Goal: Task Accomplishment & Management: Use online tool/utility

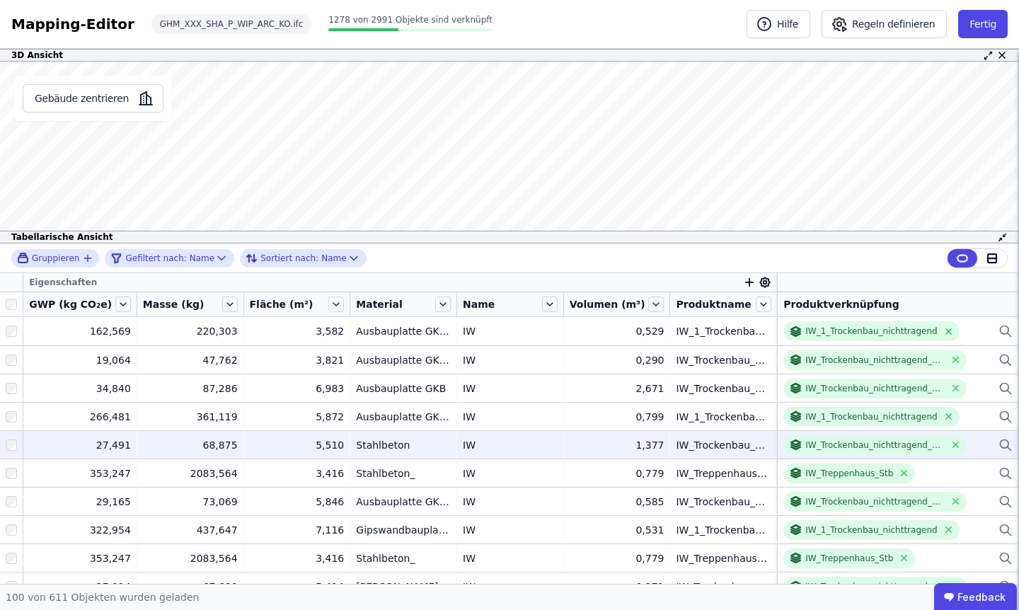
scroll to position [86, 0]
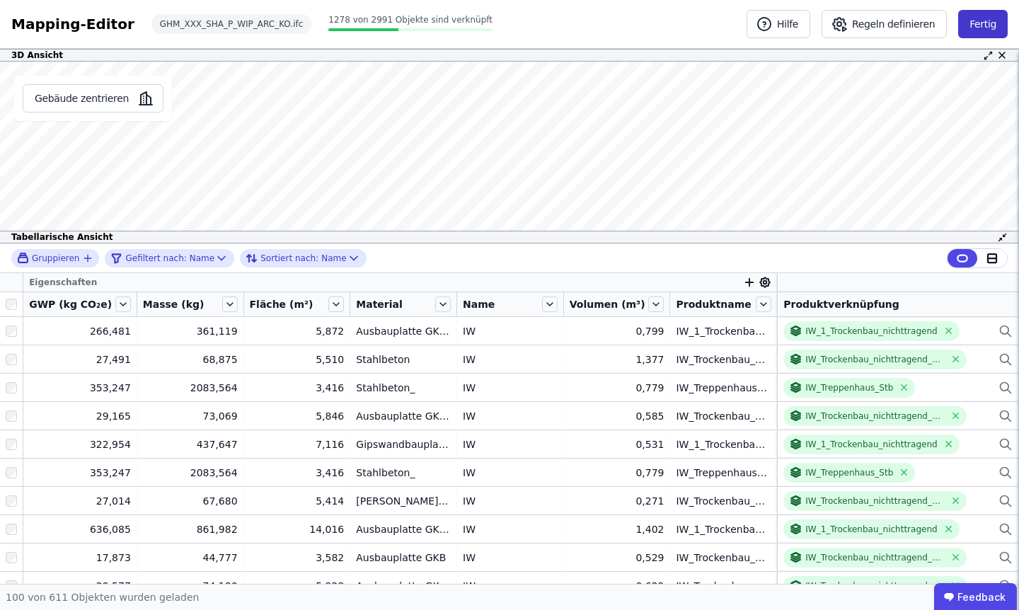
click at [969, 27] on button "Fertig" at bounding box center [983, 24] width 50 height 28
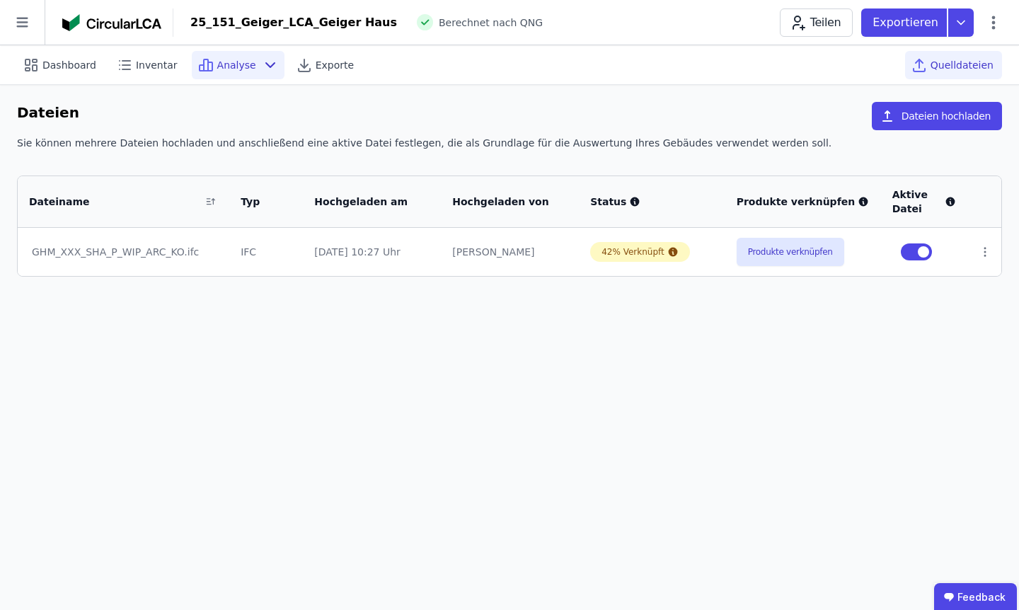
click at [236, 53] on div "Analyse" at bounding box center [238, 65] width 93 height 28
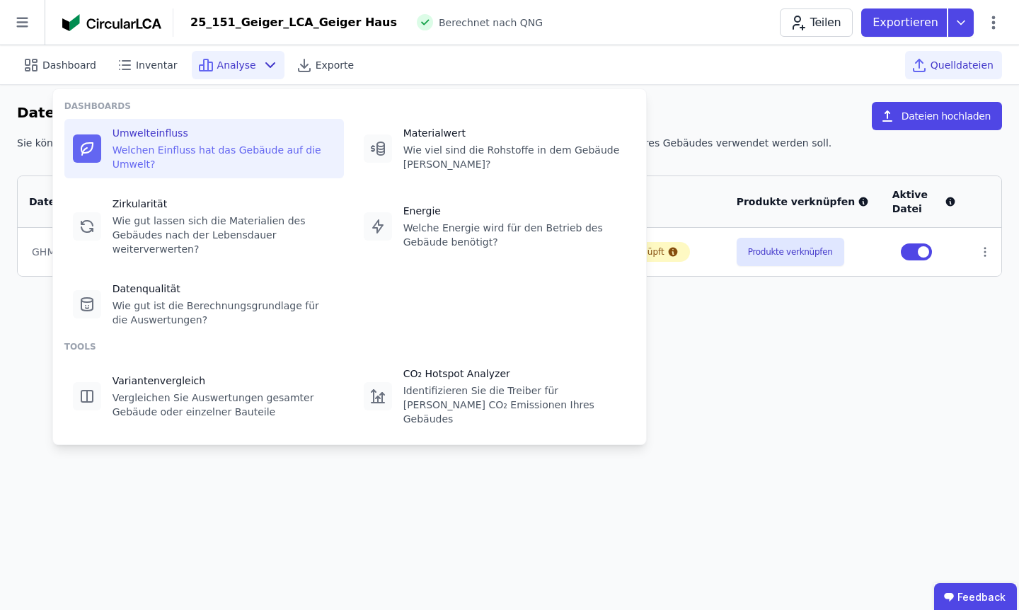
click at [216, 144] on div "Welchen Einfluss hat das Gebäude auf die Umwelt?" at bounding box center [224, 157] width 223 height 28
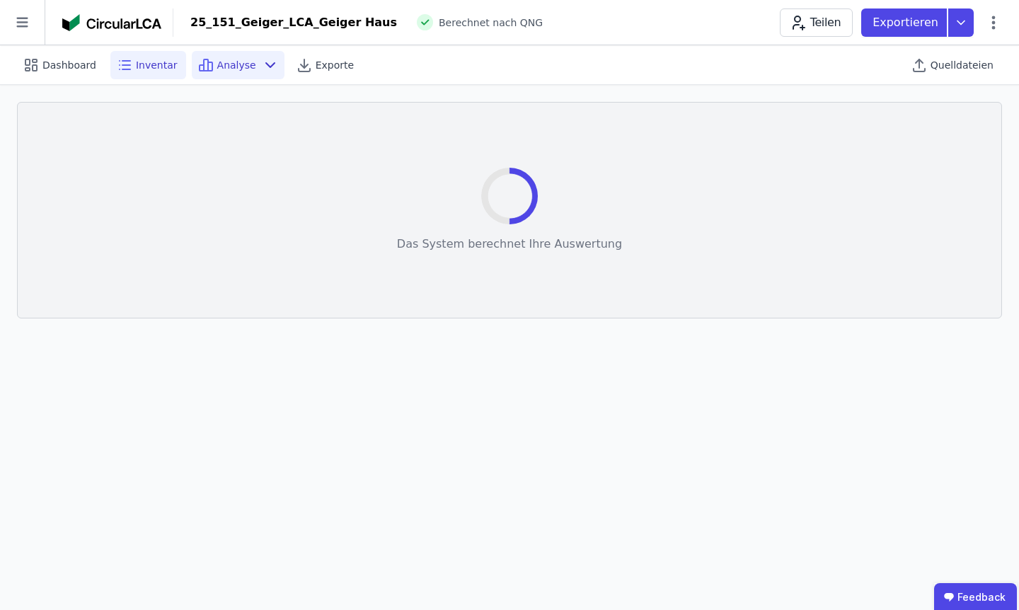
click at [153, 66] on span "Inventar" at bounding box center [157, 65] width 42 height 14
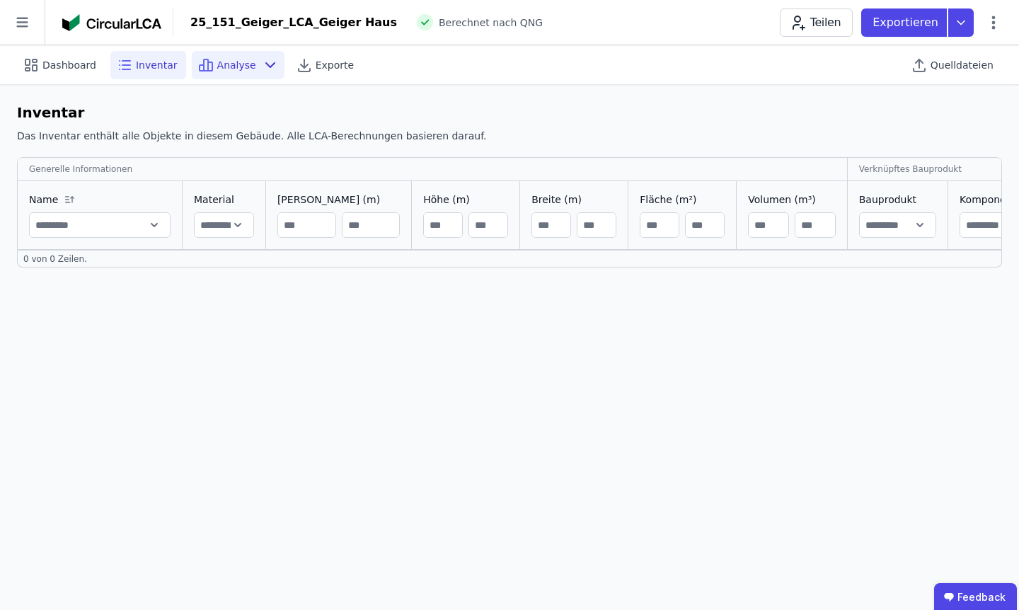
click at [221, 63] on span "Analyse" at bounding box center [236, 65] width 39 height 14
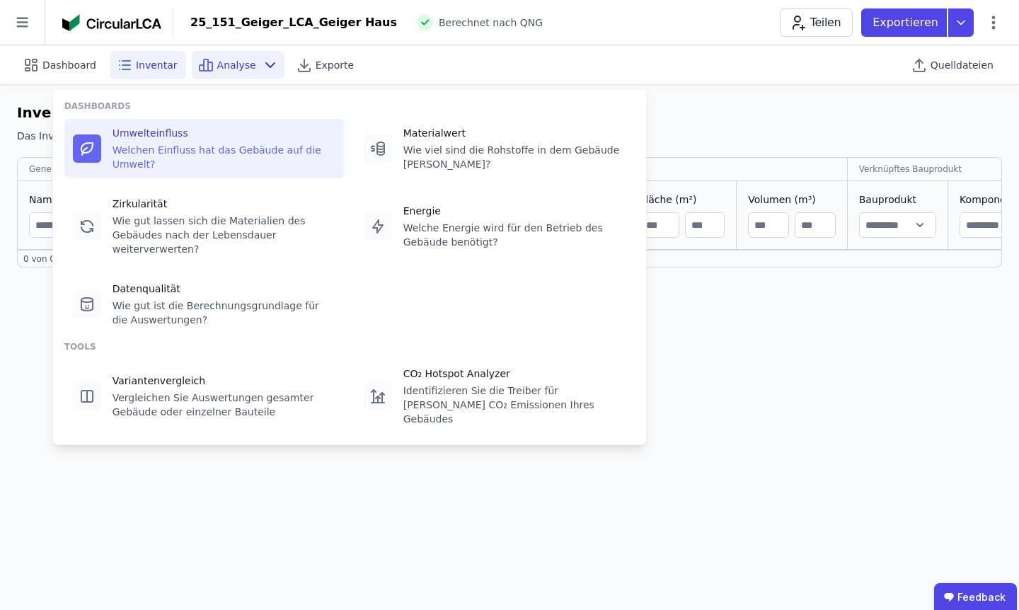
click at [241, 147] on div "Welchen Einfluss hat das Gebäude auf die Umwelt?" at bounding box center [224, 157] width 223 height 28
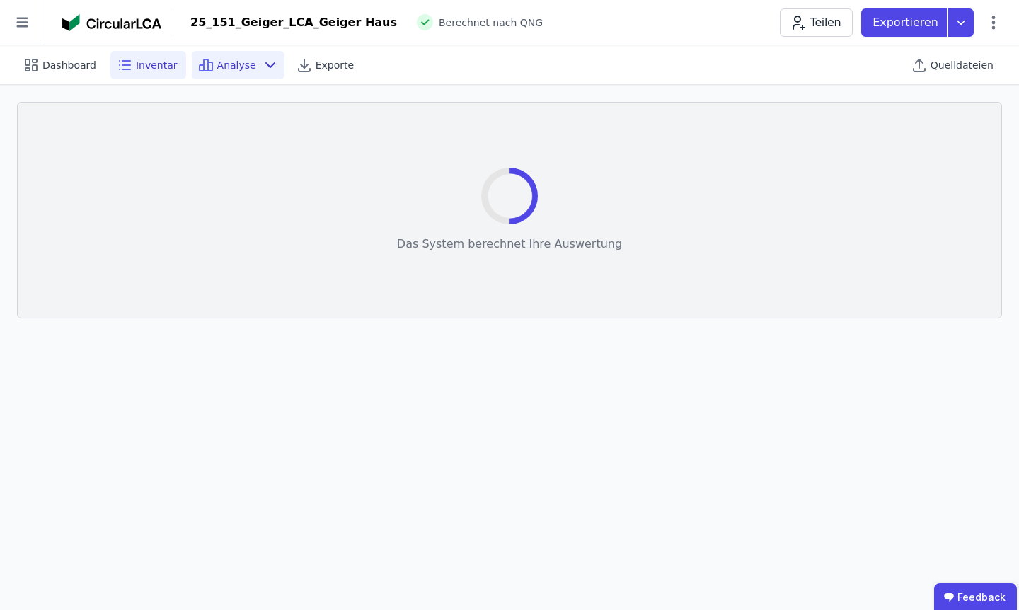
click at [142, 61] on span "Inventar" at bounding box center [157, 65] width 42 height 14
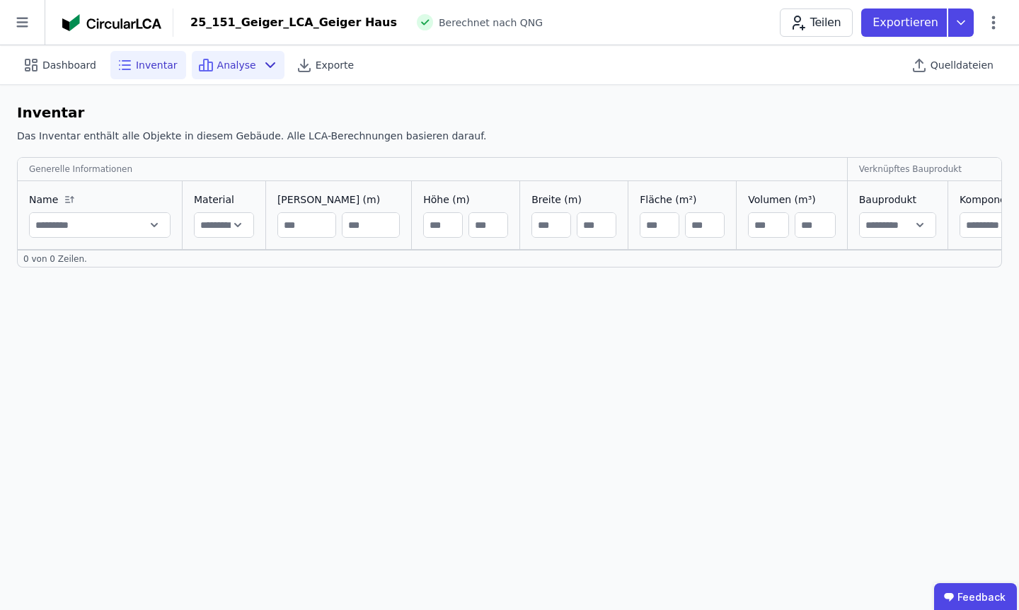
click at [200, 64] on icon at bounding box center [205, 65] width 17 height 17
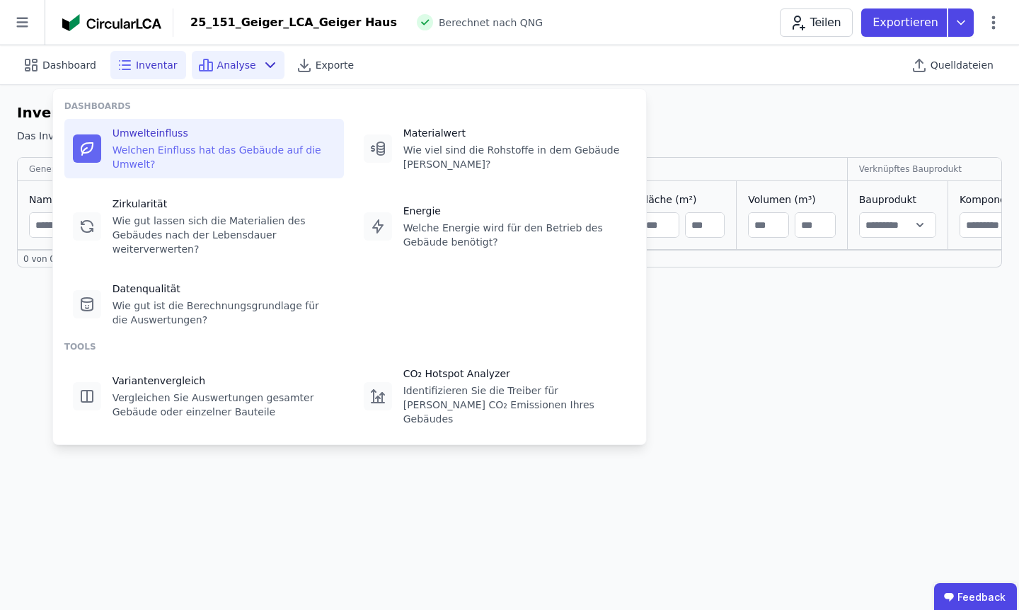
click at [228, 120] on div "Umwelteinfluss Welchen Einfluss hat das Gebäude auf die Umwelt?" at bounding box center [204, 148] width 280 height 59
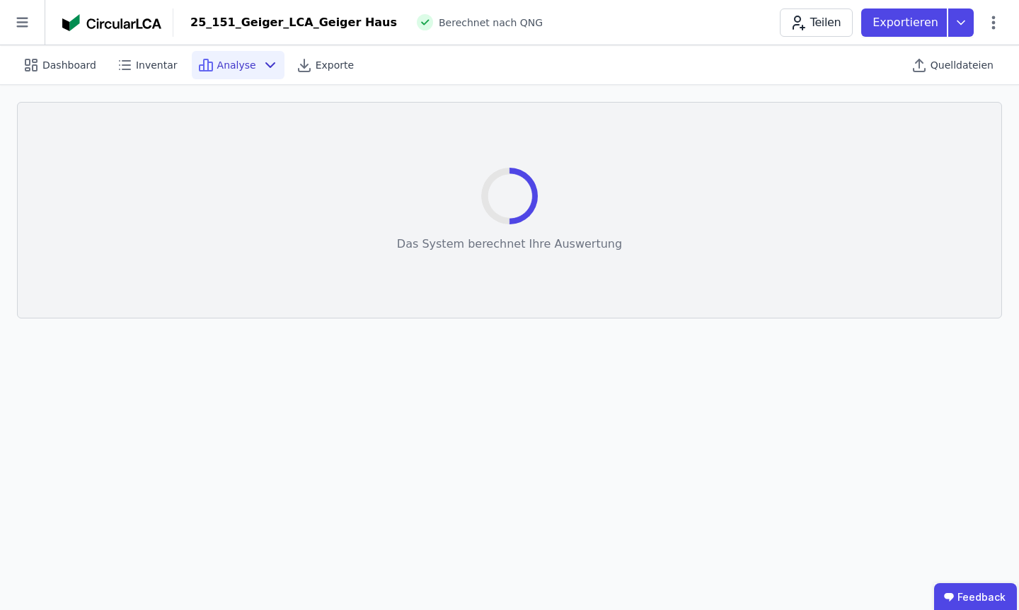
click at [242, 59] on span "Analyse" at bounding box center [236, 65] width 39 height 14
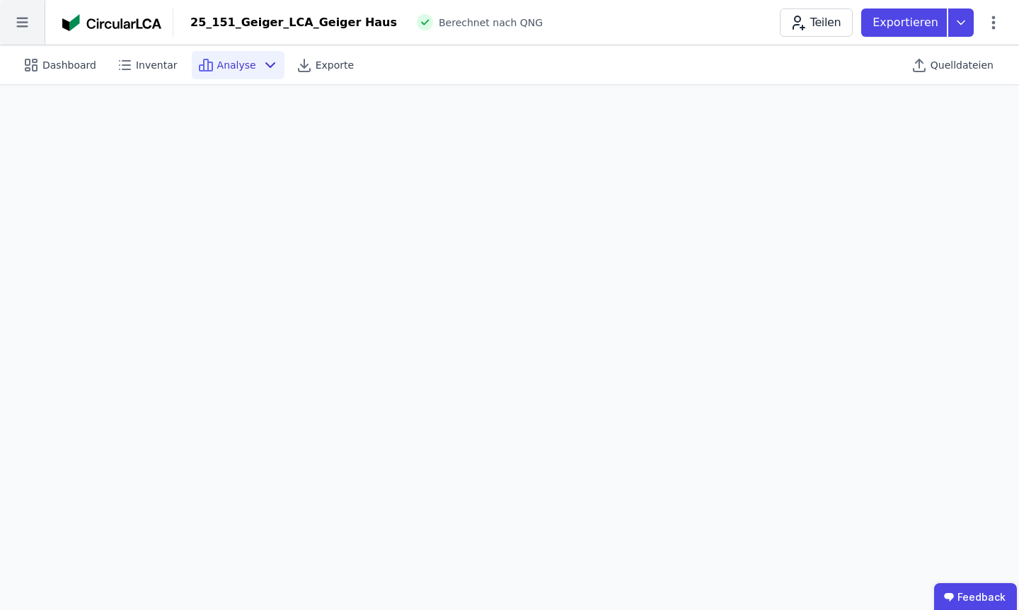
click at [29, 29] on icon at bounding box center [22, 22] width 45 height 45
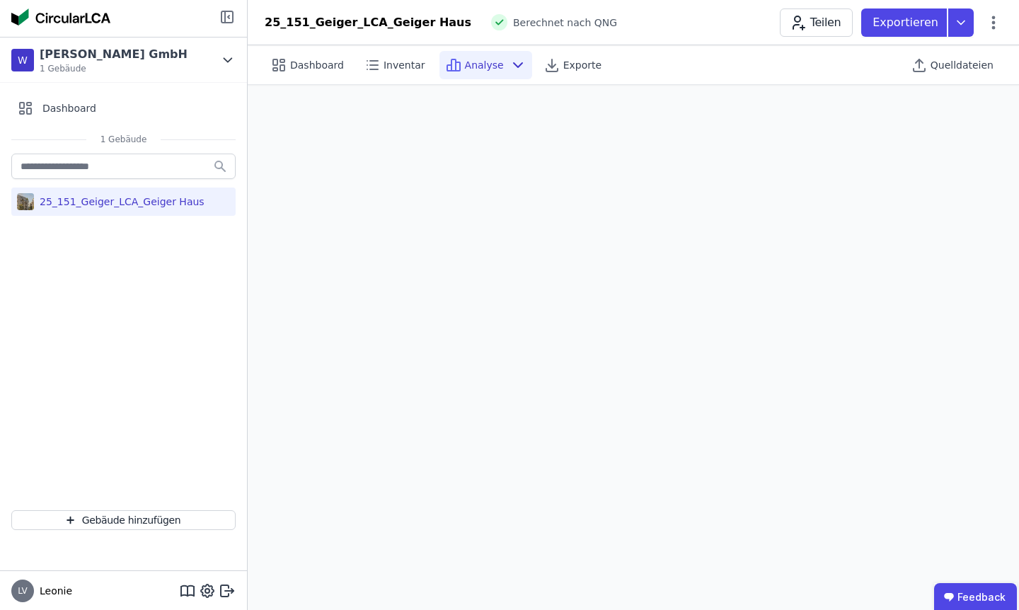
click at [229, 19] on icon at bounding box center [227, 16] width 17 height 17
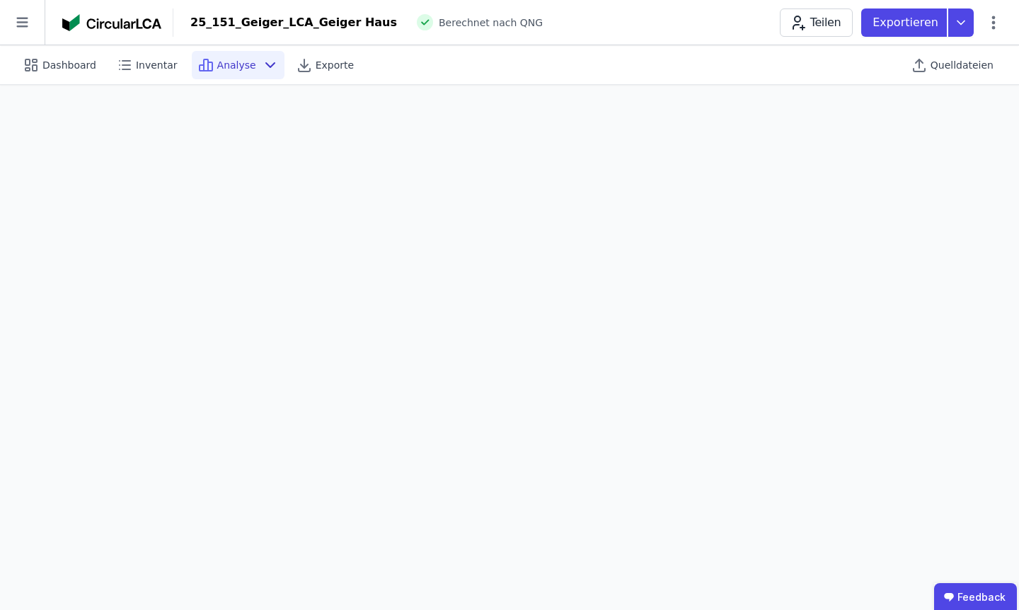
click at [231, 62] on span "Analyse" at bounding box center [236, 65] width 39 height 14
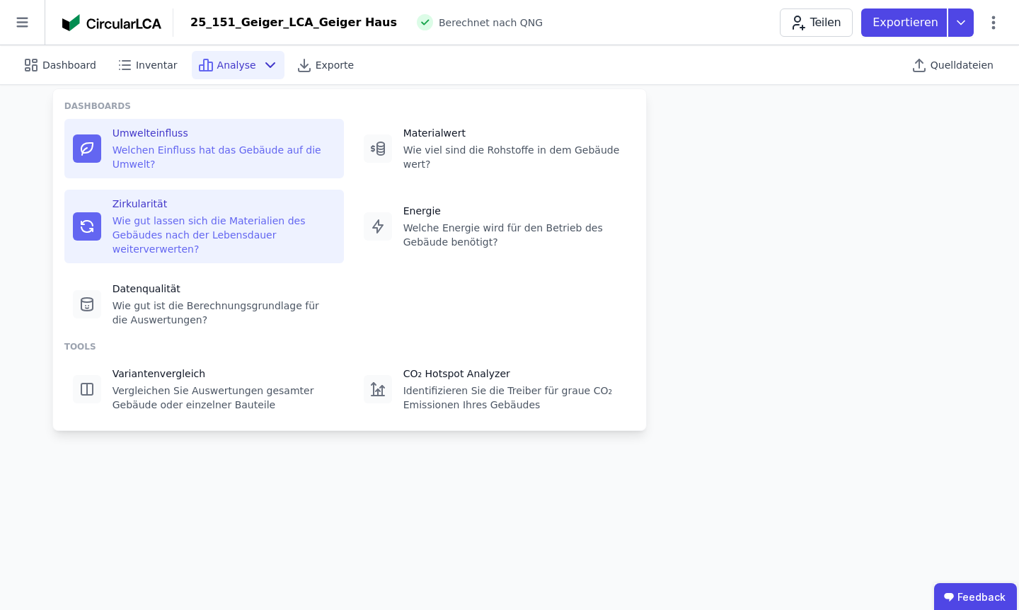
click at [207, 234] on div "Wie gut lassen sich die Materialien des Gebäudes nach der Lebensdauer weiterver…" at bounding box center [224, 235] width 223 height 42
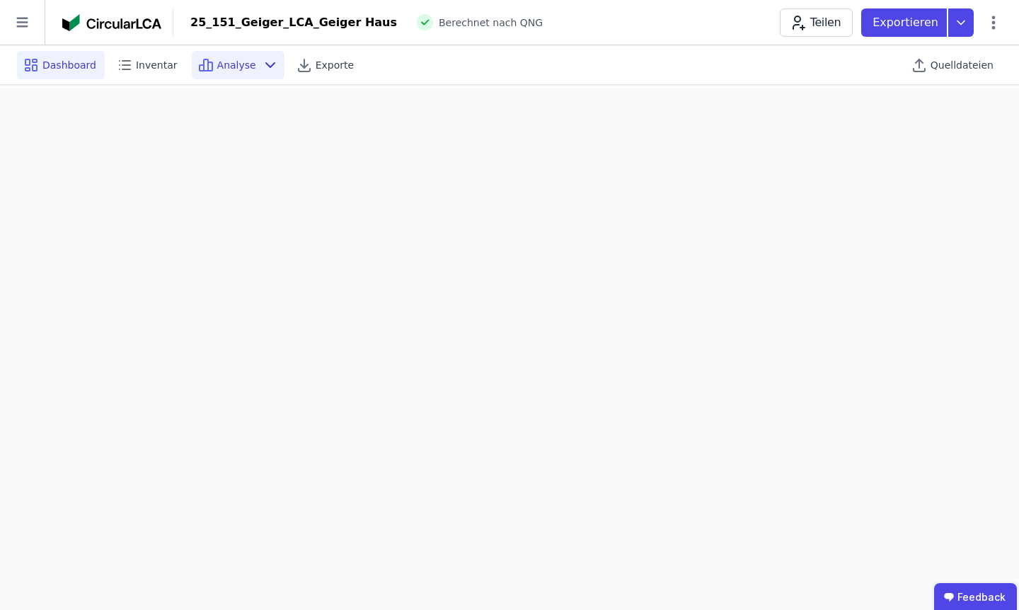
click at [68, 61] on span "Dashboard" at bounding box center [69, 65] width 54 height 14
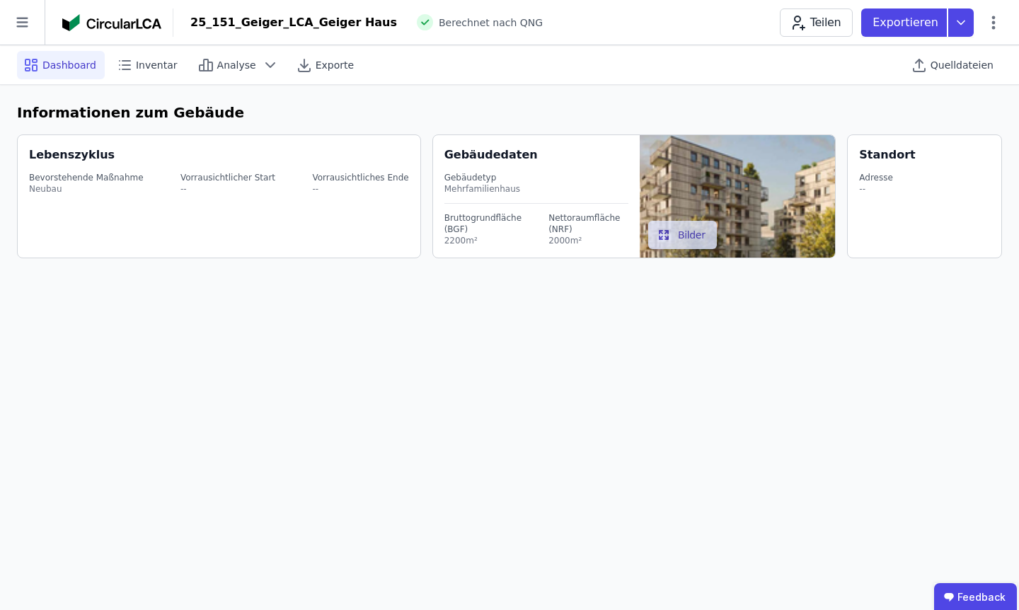
select select "*"
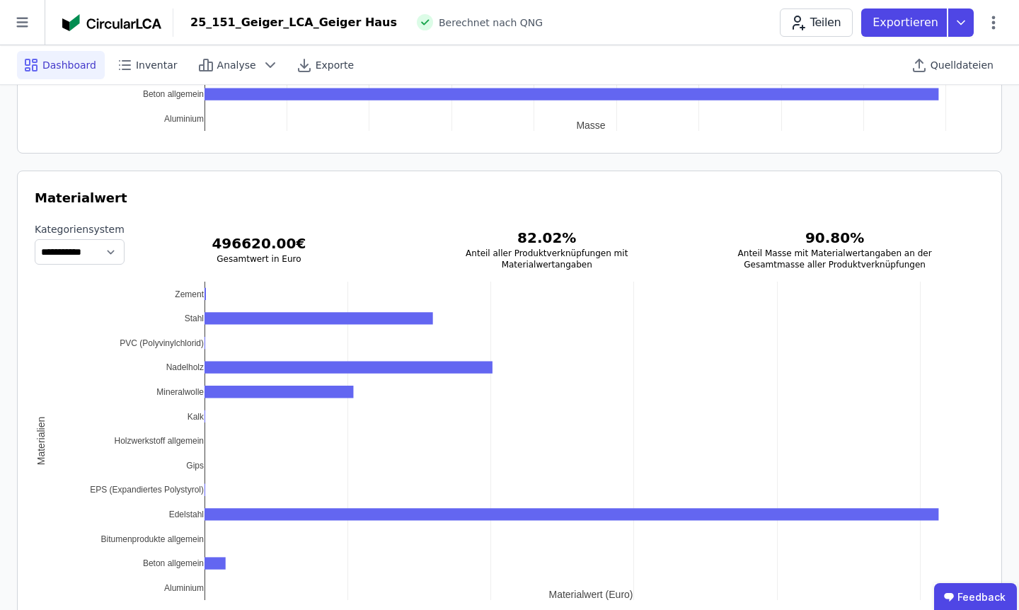
scroll to position [1855, 0]
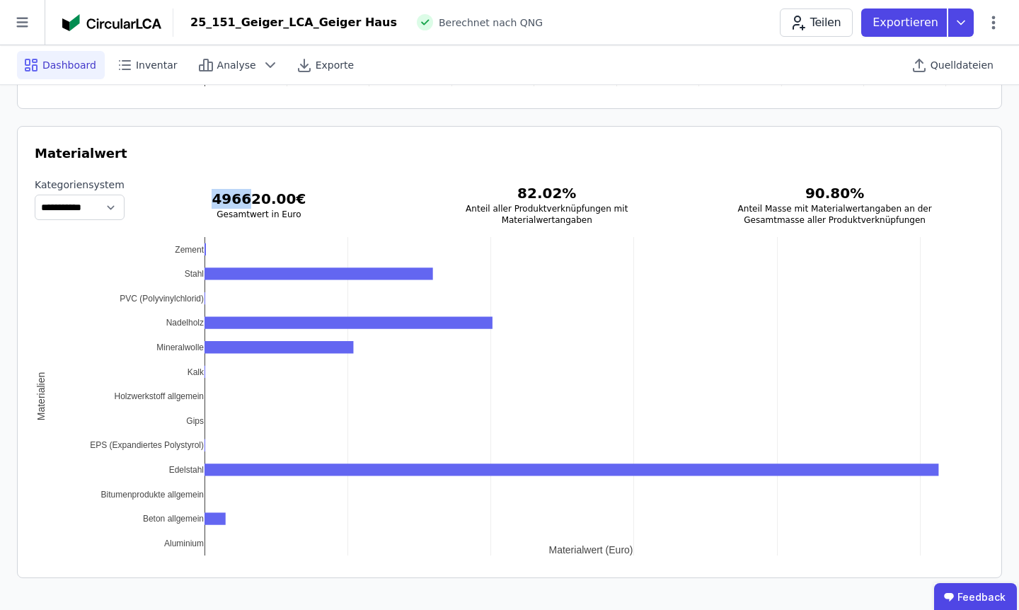
drag, startPoint x: 259, startPoint y: 202, endPoint x: 294, endPoint y: 195, distance: 35.9
click at [294, 195] on h3 "496620.00 €" at bounding box center [258, 199] width 243 height 20
drag, startPoint x: 314, startPoint y: 199, endPoint x: 287, endPoint y: 197, distance: 26.9
click at [287, 197] on h3 "496620.00 €" at bounding box center [258, 199] width 243 height 20
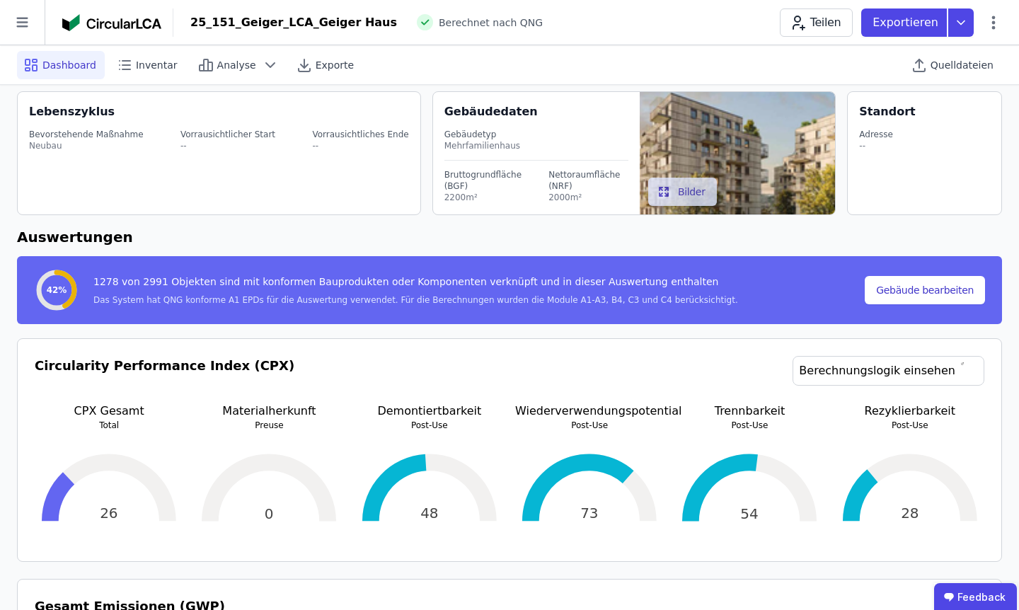
scroll to position [0, 0]
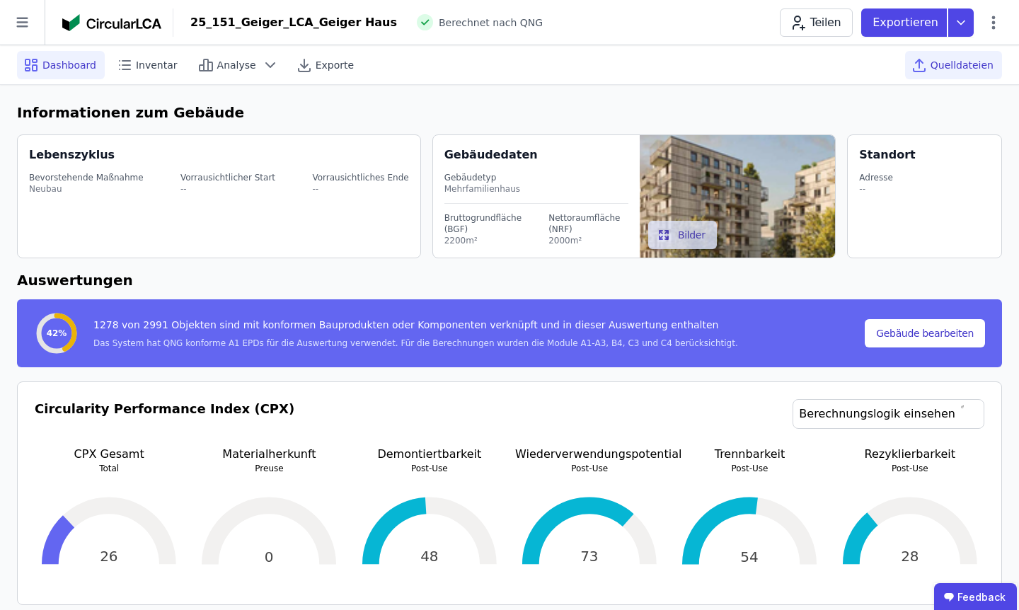
click at [954, 64] on span "Quelldateien" at bounding box center [962, 65] width 63 height 14
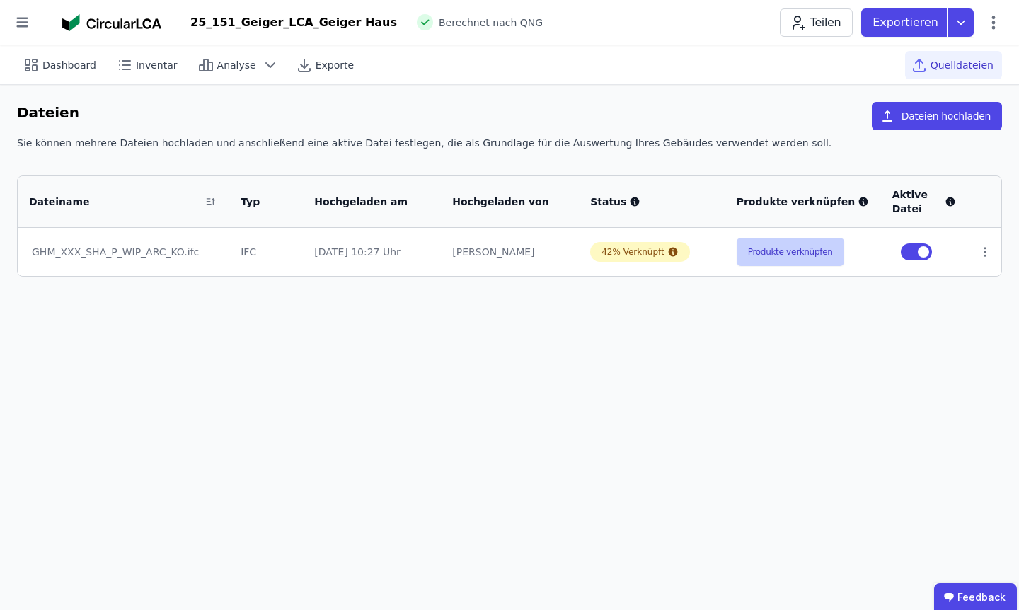
click at [761, 247] on button "Produkte verknüpfen" at bounding box center [791, 252] width 108 height 28
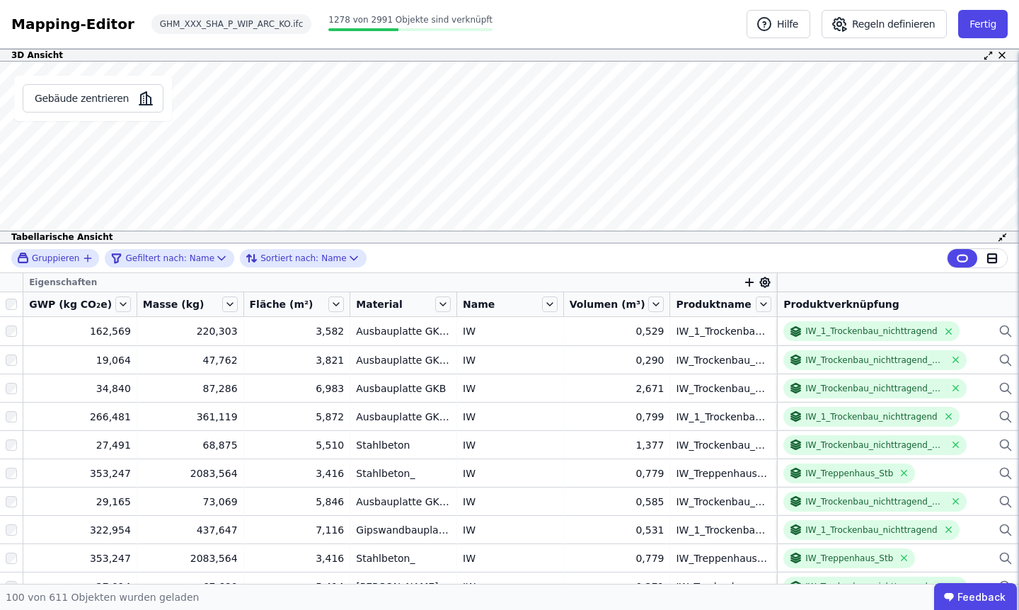
click at [1003, 240] on icon at bounding box center [1002, 237] width 11 height 11
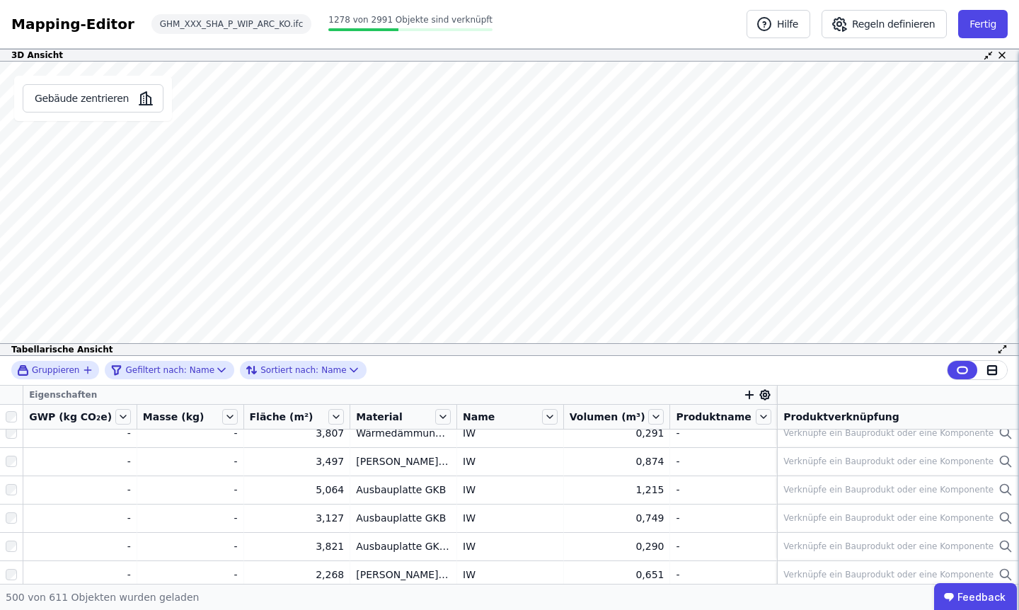
scroll to position [11355, 0]
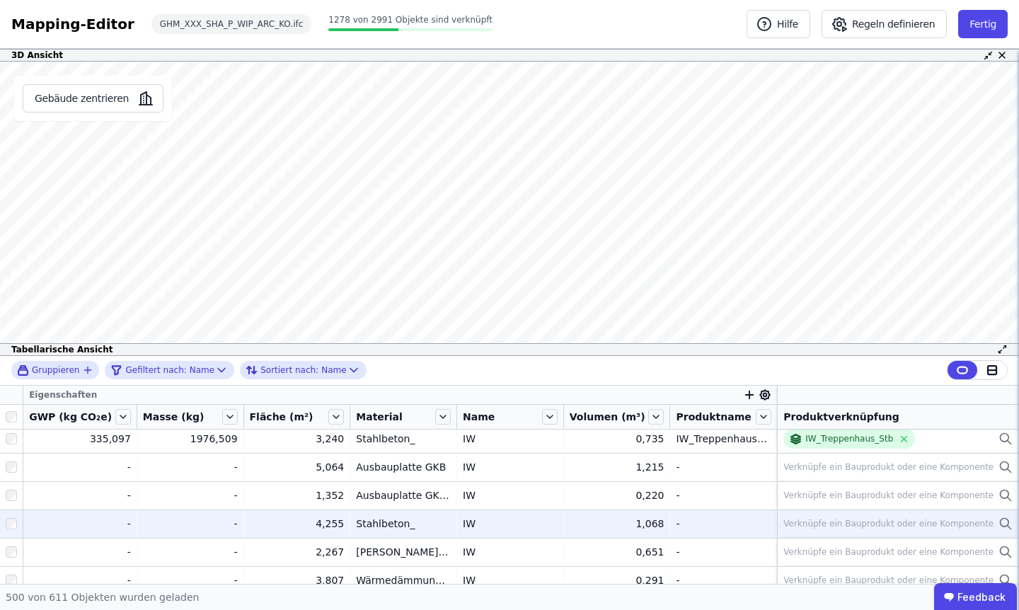
click at [814, 519] on div "Verknüpfe ein Bauprodukt oder eine Komponente" at bounding box center [888, 523] width 210 height 11
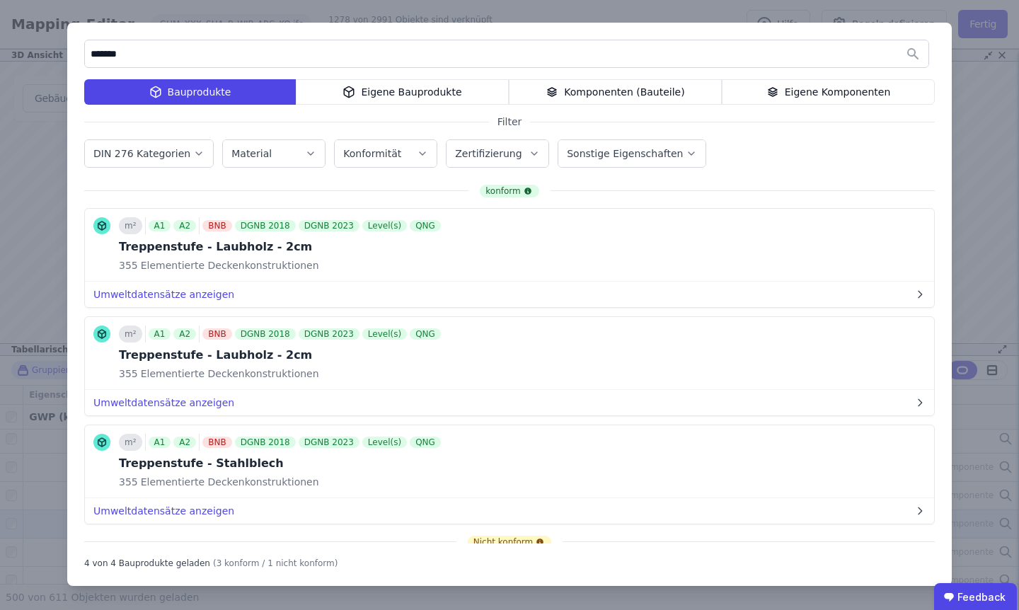
type input "*******"
click at [831, 89] on div "Eigene Komponenten" at bounding box center [828, 91] width 213 height 25
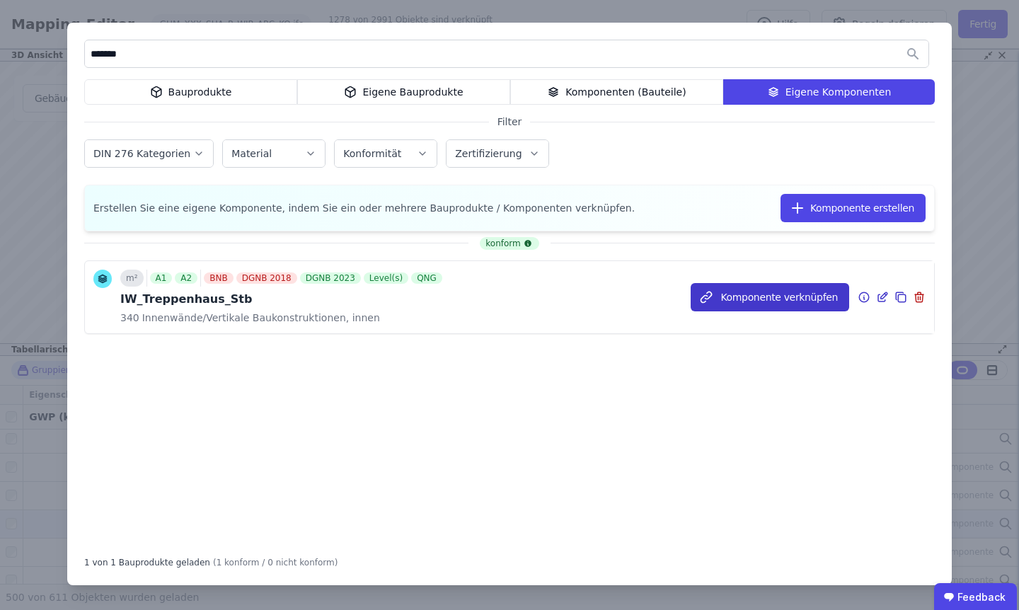
click at [810, 298] on button "Komponente verknüpfen" at bounding box center [770, 297] width 159 height 28
